Goal: Communication & Community: Participate in discussion

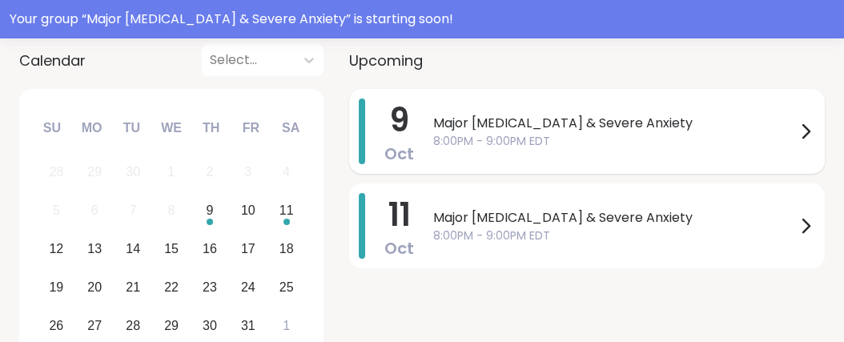
click at [799, 141] on icon at bounding box center [805, 131] width 19 height 19
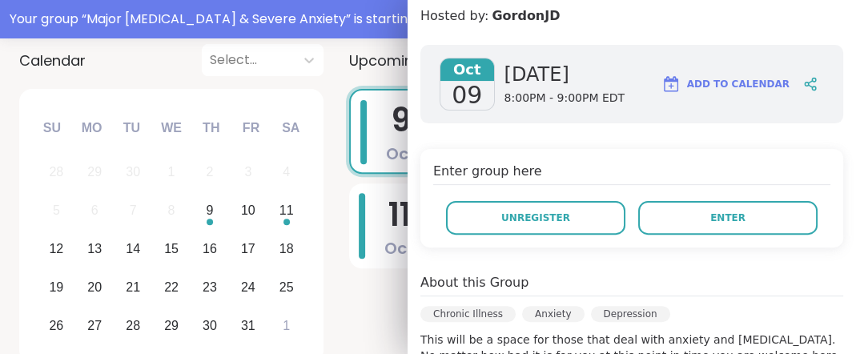
scroll to position [220, 0]
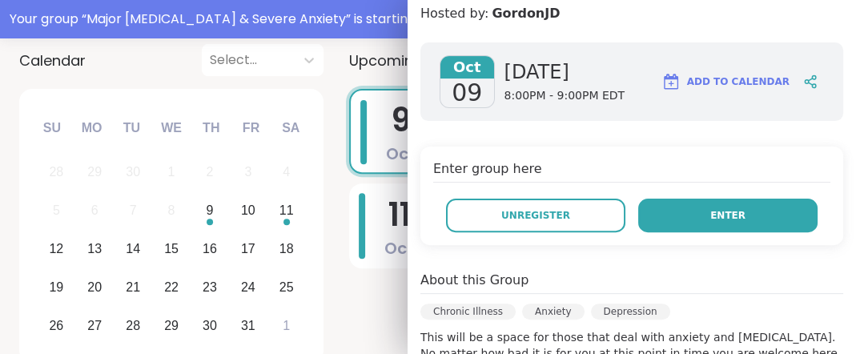
click at [710, 223] on span "Enter" at bounding box center [727, 215] width 35 height 14
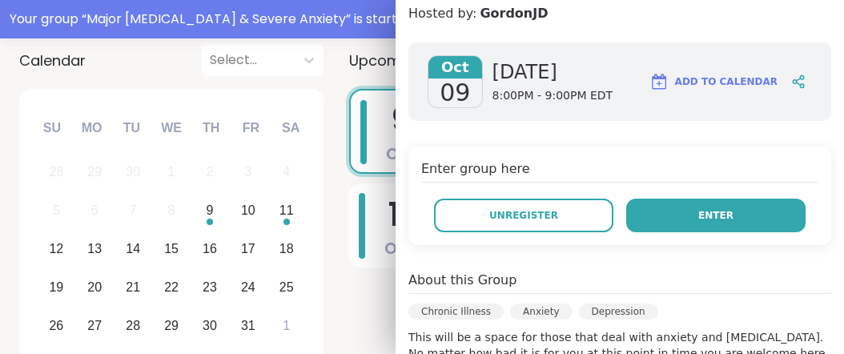
click at [705, 223] on span "Enter" at bounding box center [715, 215] width 35 height 14
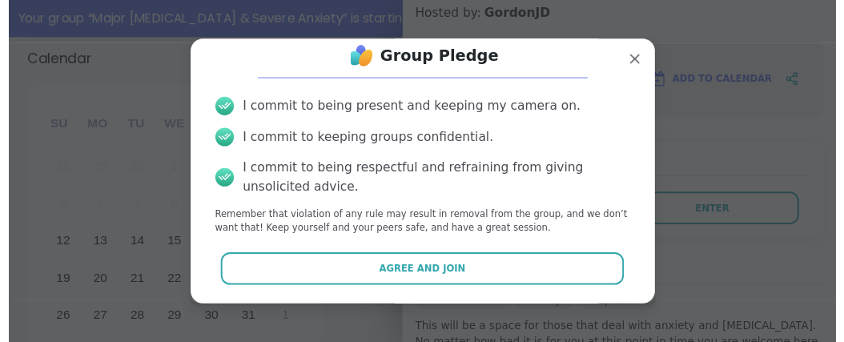
scroll to position [115, 0]
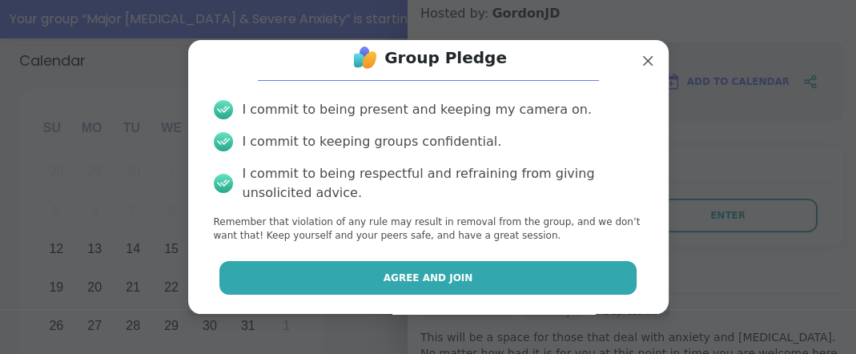
click at [462, 271] on span "Agree and Join" at bounding box center [429, 278] width 90 height 14
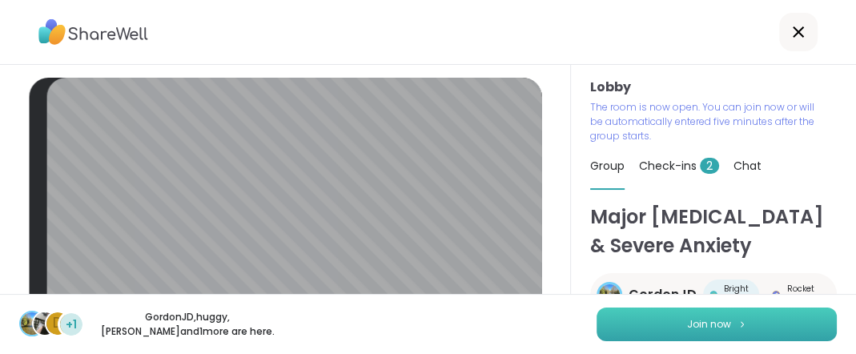
click at [644, 320] on button "Join now" at bounding box center [717, 325] width 240 height 34
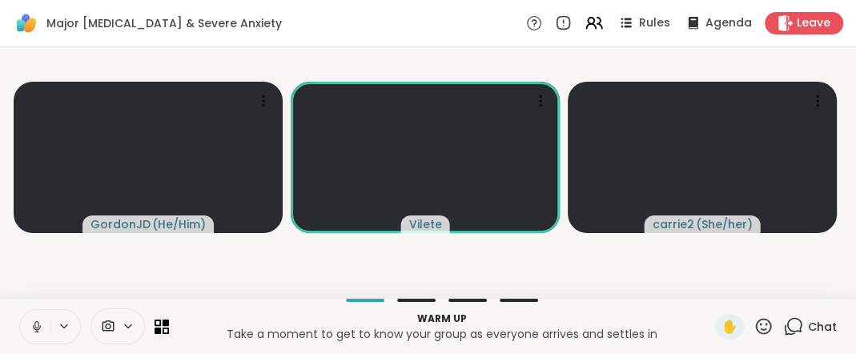
click at [42, 320] on icon at bounding box center [37, 327] width 14 height 14
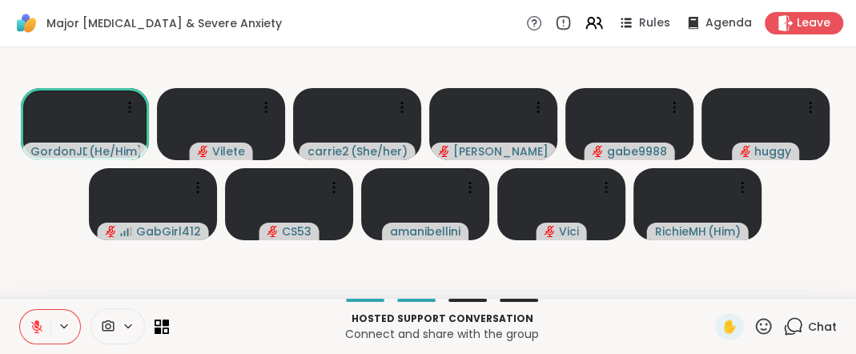
click at [42, 321] on icon at bounding box center [36, 326] width 11 height 11
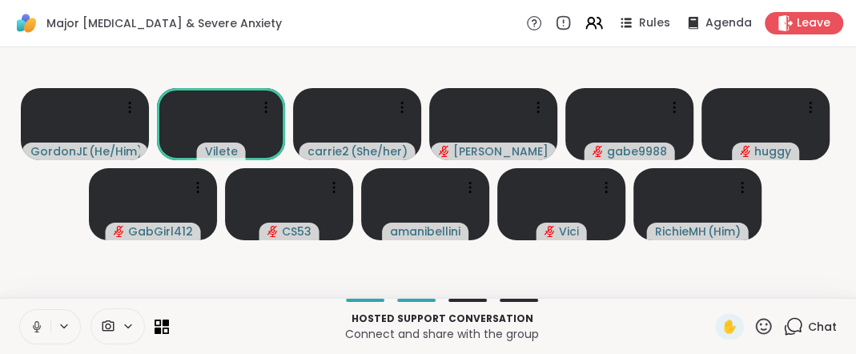
click at [38, 321] on icon at bounding box center [36, 324] width 4 height 7
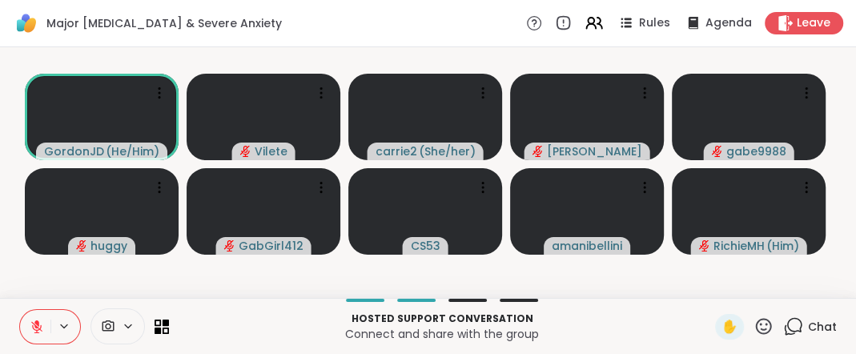
click at [39, 320] on icon at bounding box center [36, 323] width 5 height 6
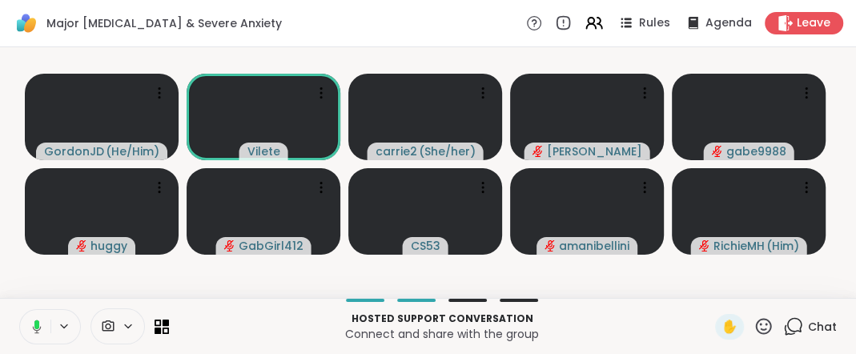
click at [39, 320] on icon at bounding box center [36, 324] width 5 height 9
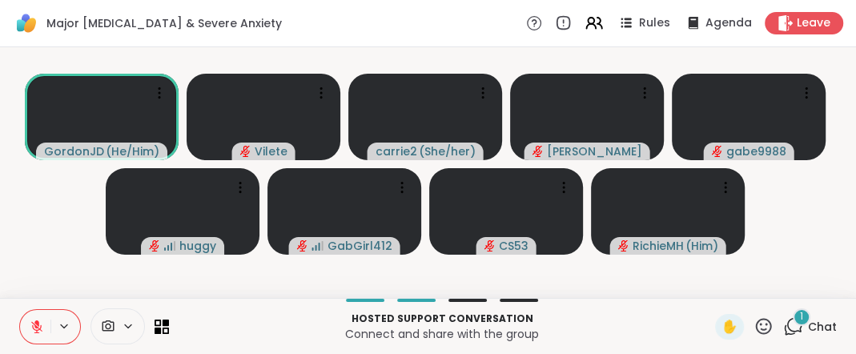
click at [42, 324] on icon at bounding box center [37, 327] width 14 height 14
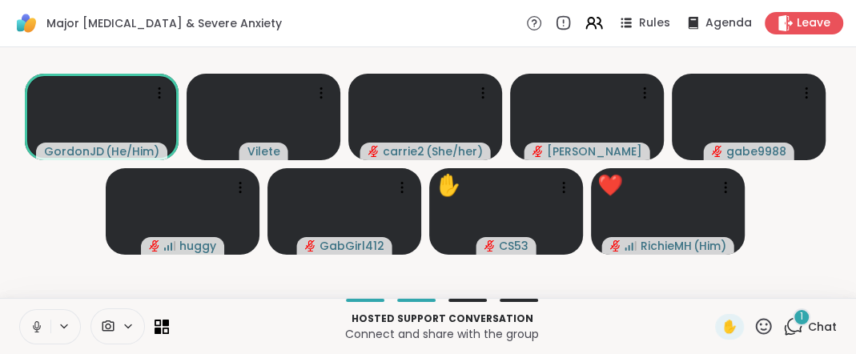
click at [44, 320] on icon at bounding box center [37, 327] width 14 height 14
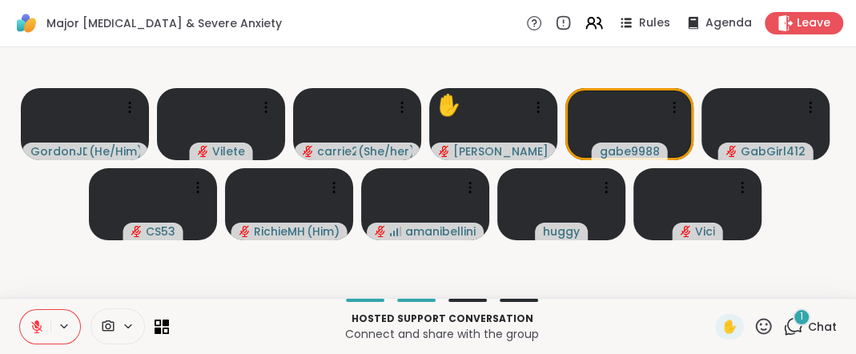
click at [754, 324] on icon at bounding box center [764, 326] width 20 height 20
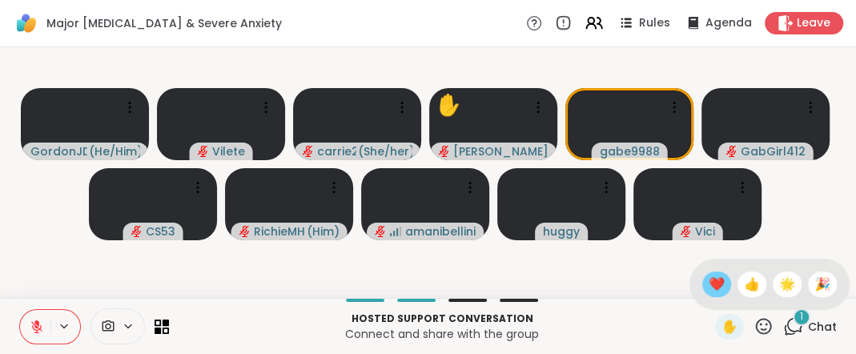
click at [709, 275] on span "❤️" at bounding box center [717, 284] width 16 height 19
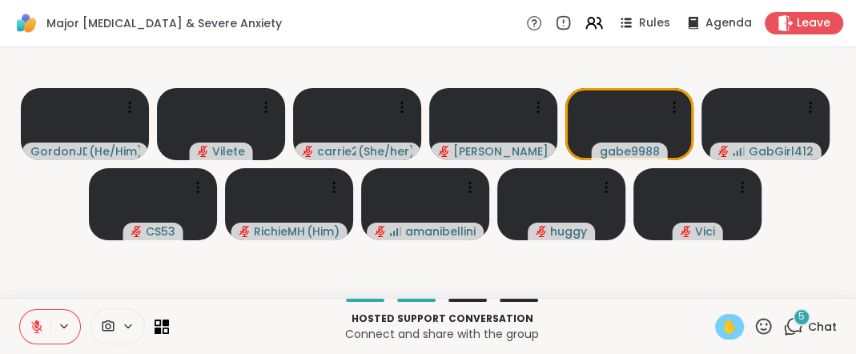
click at [722, 321] on span "✋" at bounding box center [730, 326] width 16 height 19
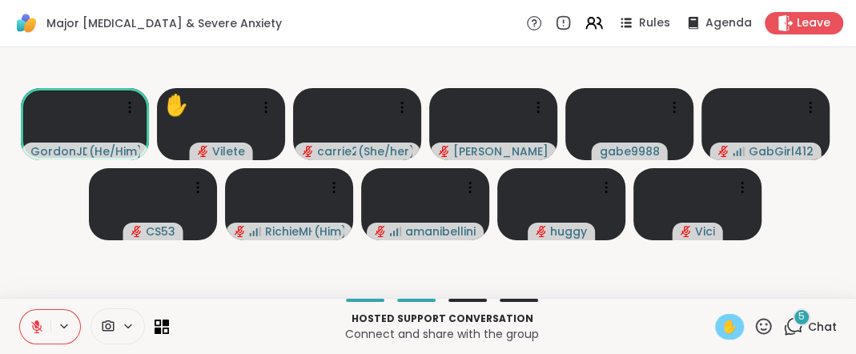
click at [39, 320] on icon at bounding box center [36, 323] width 5 height 6
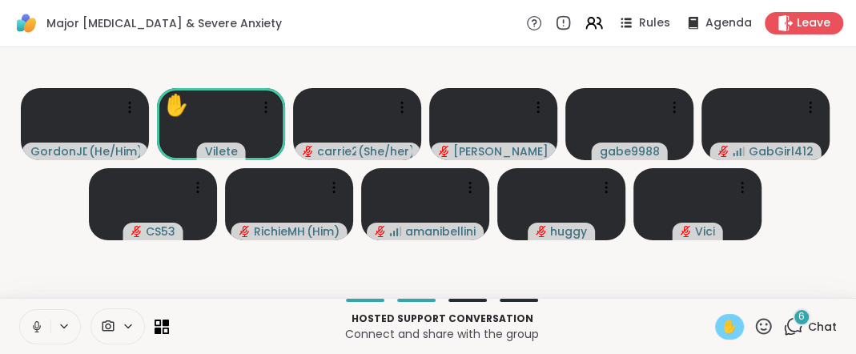
click at [722, 326] on span "✋" at bounding box center [730, 326] width 16 height 19
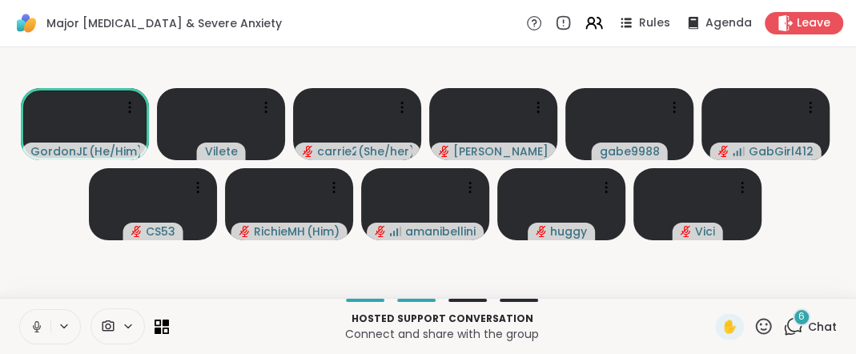
click at [42, 320] on icon at bounding box center [37, 327] width 14 height 14
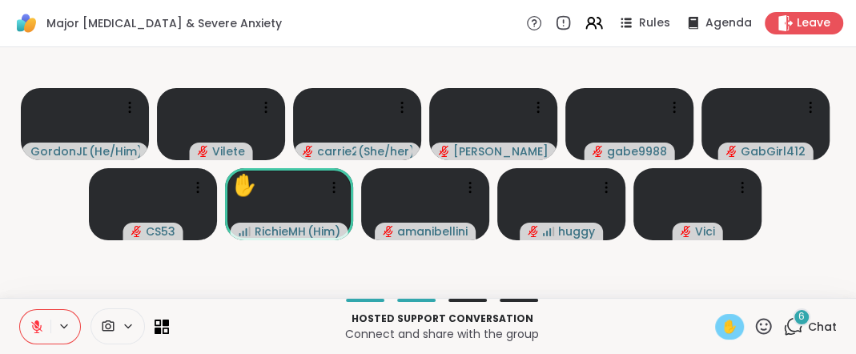
click at [722, 319] on span "✋" at bounding box center [730, 326] width 16 height 19
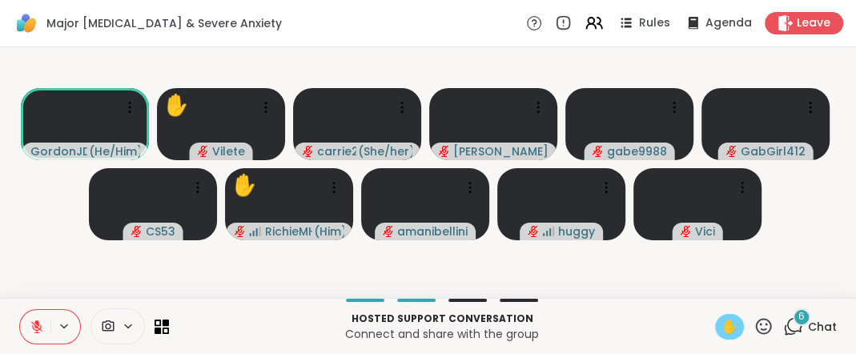
click at [40, 320] on icon at bounding box center [37, 327] width 14 height 14
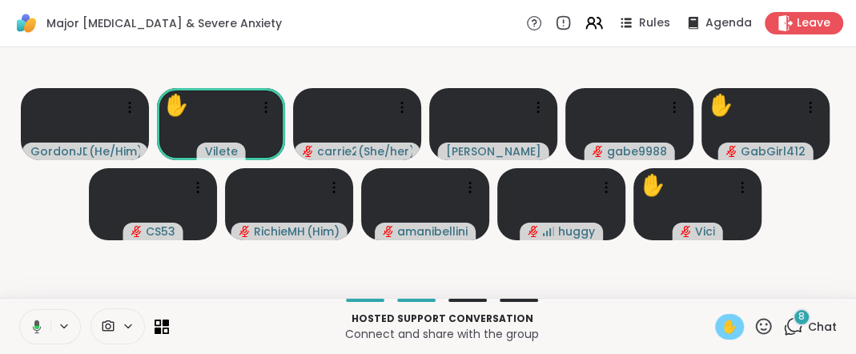
click at [722, 324] on span "✋" at bounding box center [730, 326] width 16 height 19
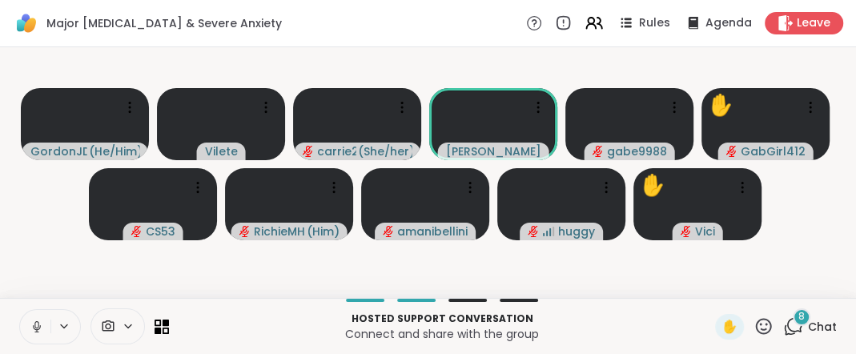
click at [38, 323] on icon at bounding box center [36, 324] width 4 height 7
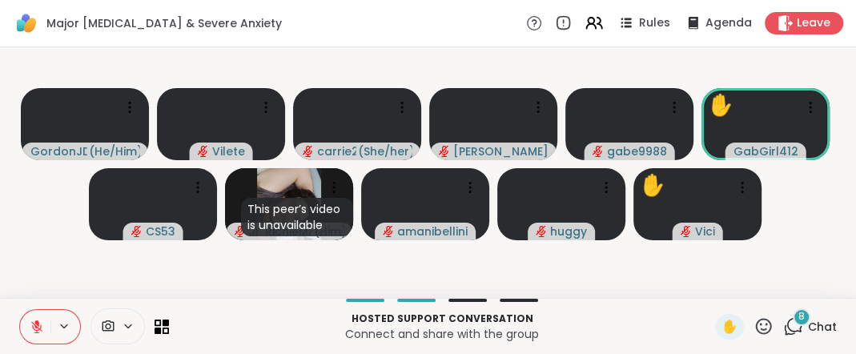
click at [783, 321] on icon at bounding box center [793, 326] width 20 height 20
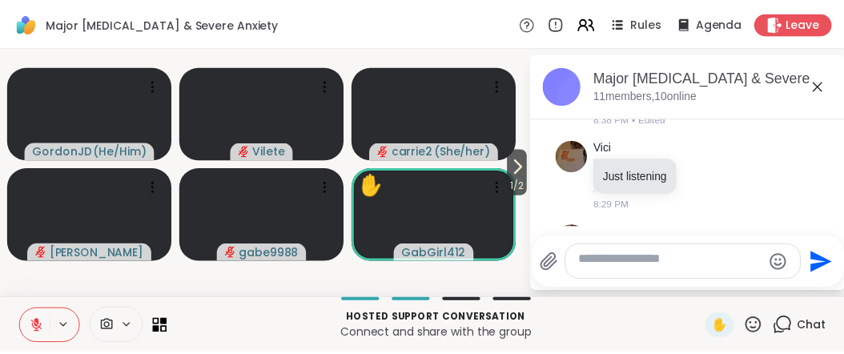
scroll to position [878, 0]
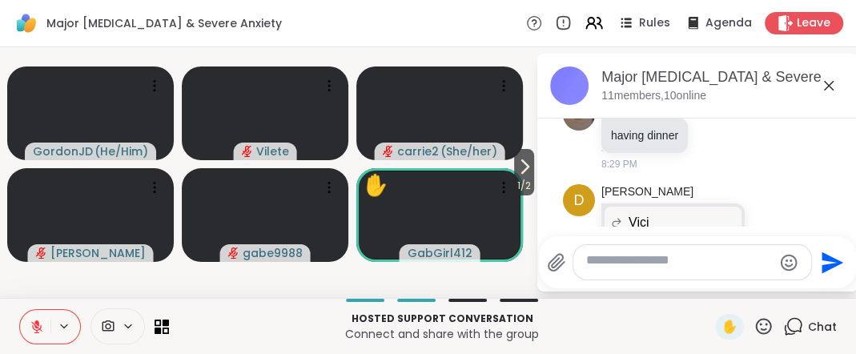
click at [824, 95] on icon at bounding box center [828, 85] width 19 height 19
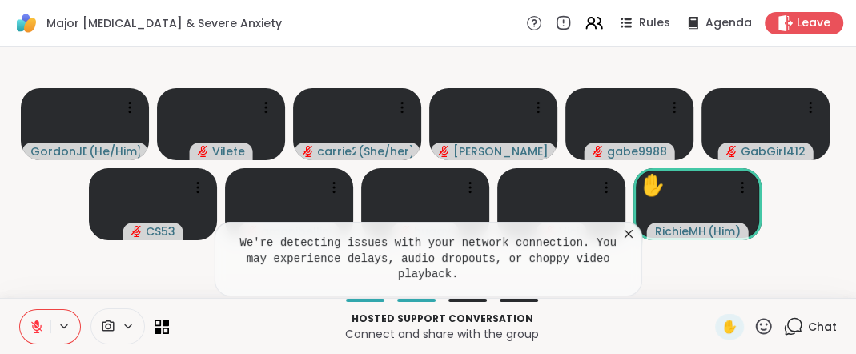
click at [626, 230] on icon at bounding box center [629, 234] width 8 height 8
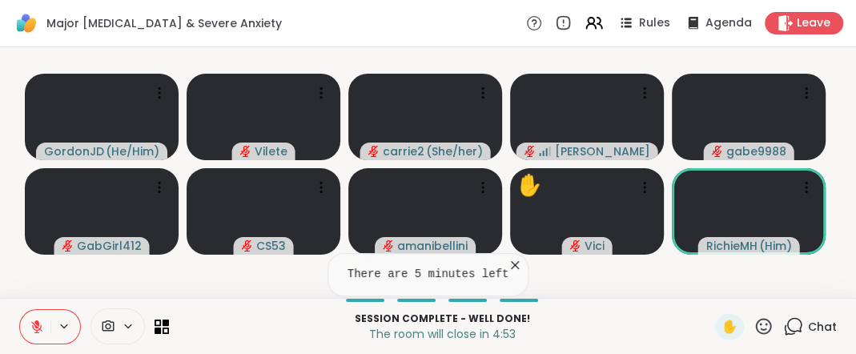
click at [523, 257] on icon at bounding box center [515, 265] width 16 height 16
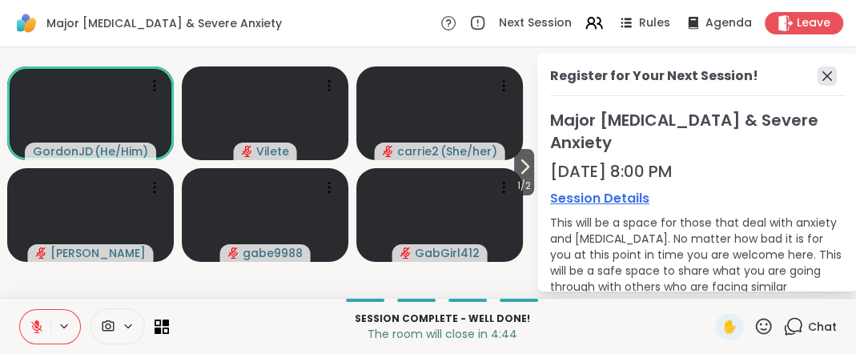
click at [818, 86] on icon at bounding box center [827, 75] width 19 height 19
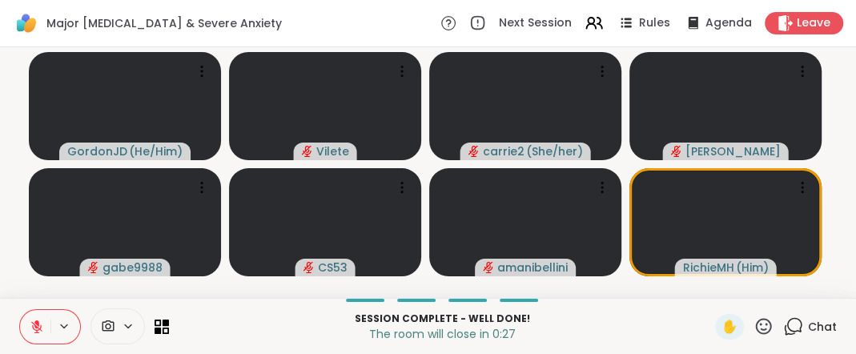
click at [252, 300] on div "Session Complete - well done! The room will close in 0:27 ✋ Chat" at bounding box center [428, 326] width 856 height 56
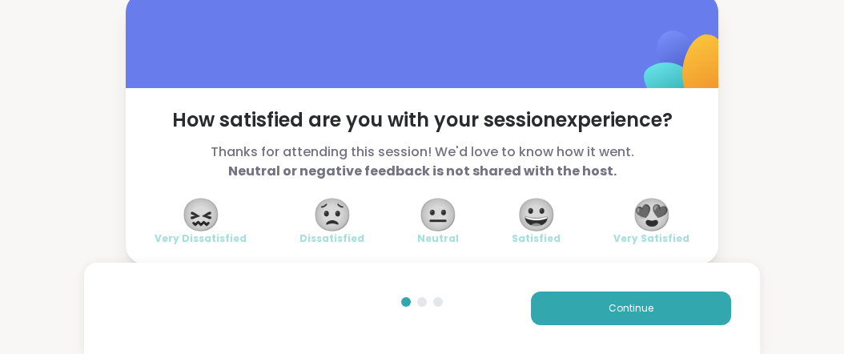
scroll to position [106, 0]
click at [648, 200] on span "😍" at bounding box center [652, 214] width 40 height 29
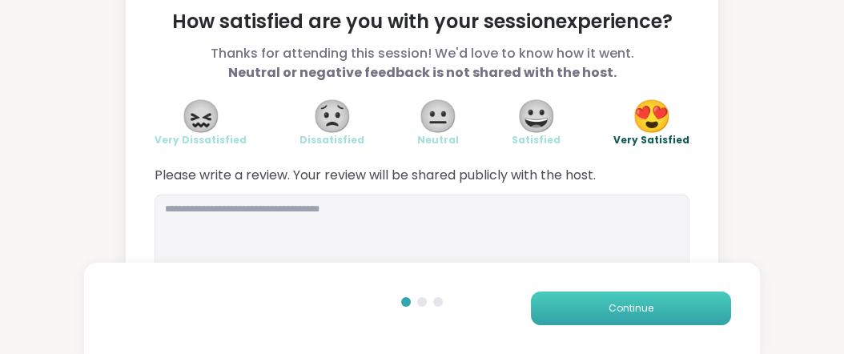
click at [618, 304] on span "Continue" at bounding box center [631, 308] width 45 height 14
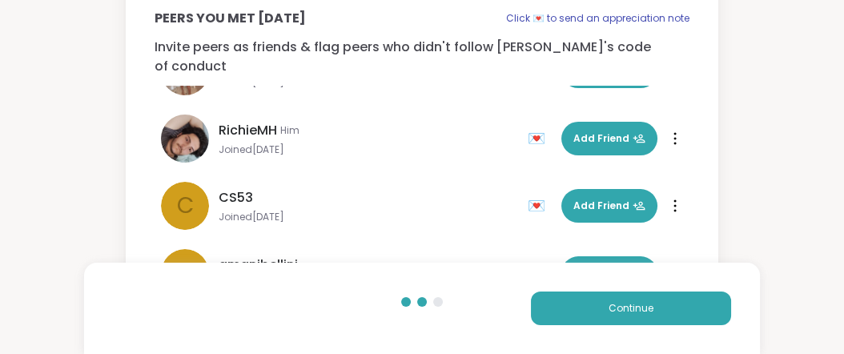
scroll to position [0, 0]
